Goal: Transaction & Acquisition: Purchase product/service

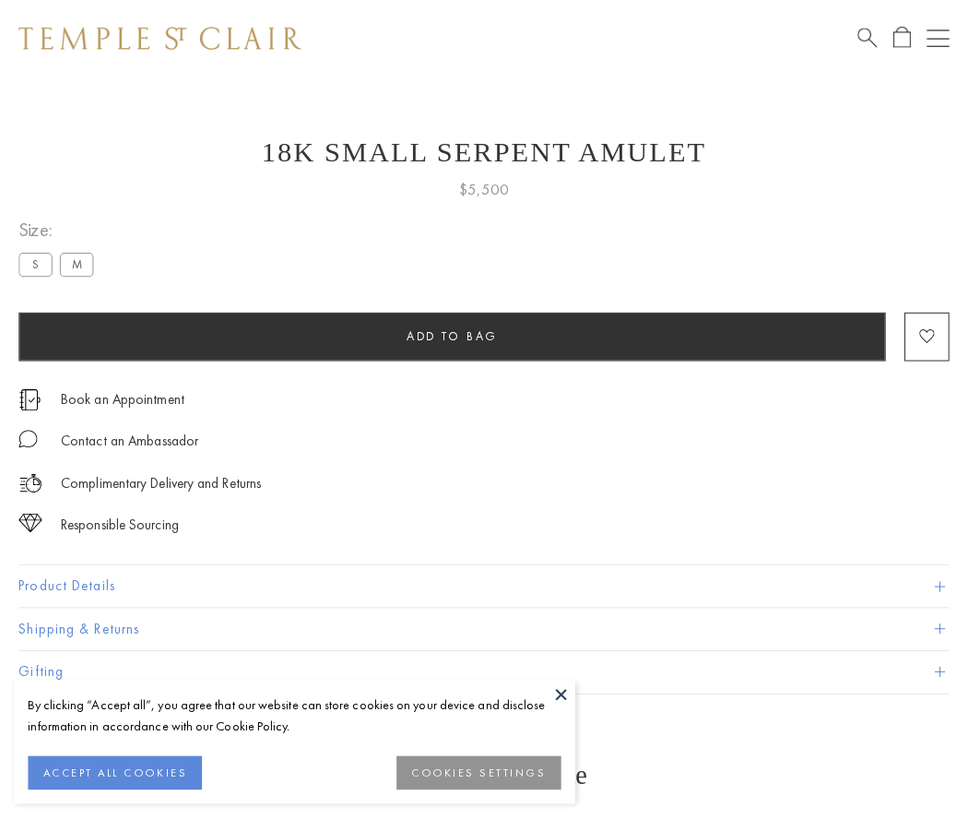
scroll to position [18, 0]
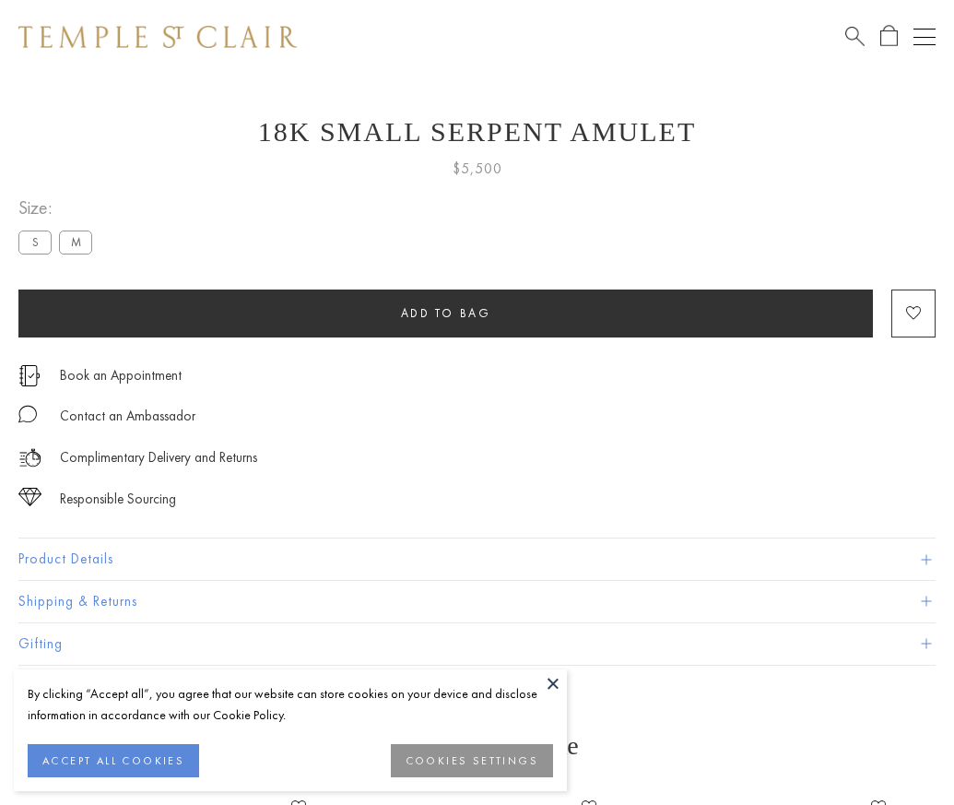
click at [445, 312] on span "Add to bag" at bounding box center [446, 313] width 90 height 16
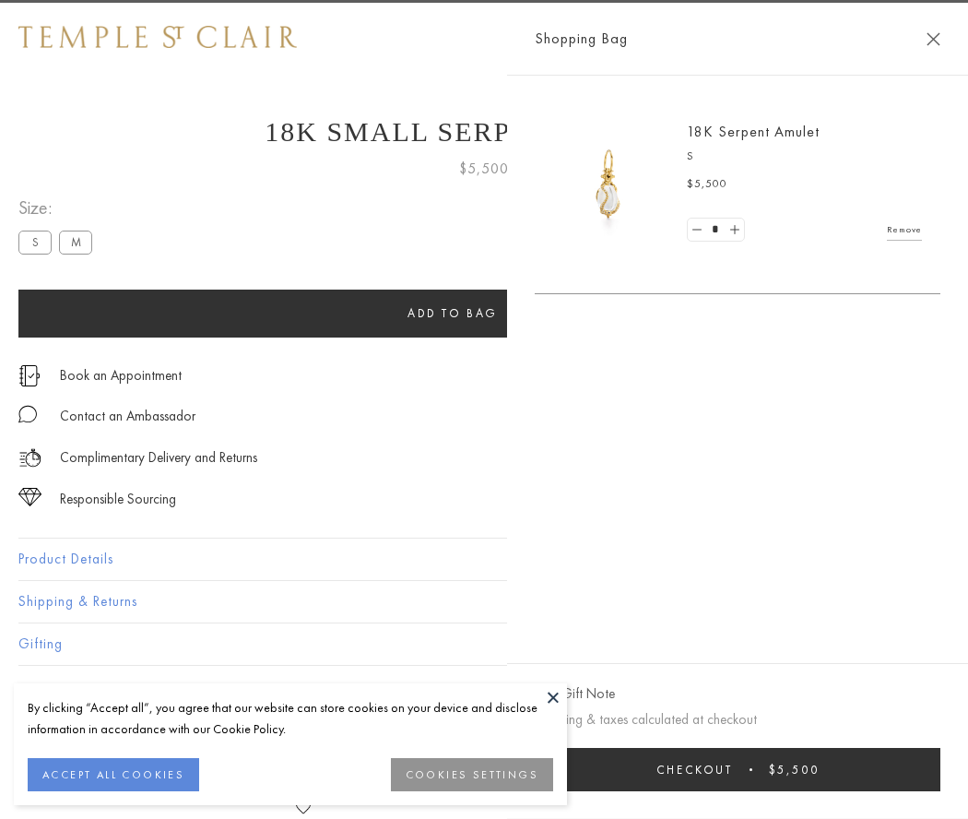
click at [940, 769] on button "Checkout $5,500" at bounding box center [738, 769] width 406 height 43
